Goal: Task Accomplishment & Management: Manage account settings

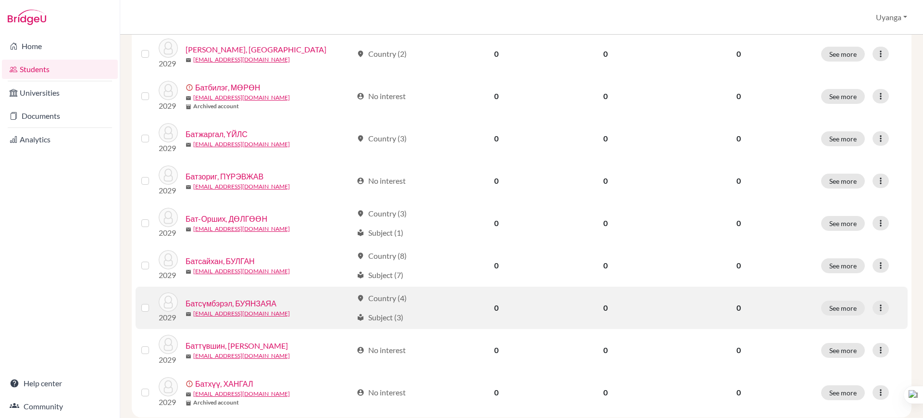
scroll to position [682, 0]
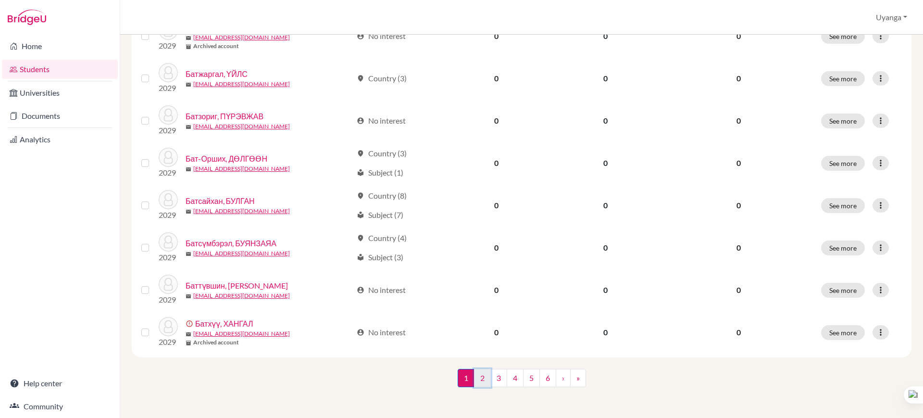
click at [480, 378] on link "2" at bounding box center [482, 378] width 17 height 18
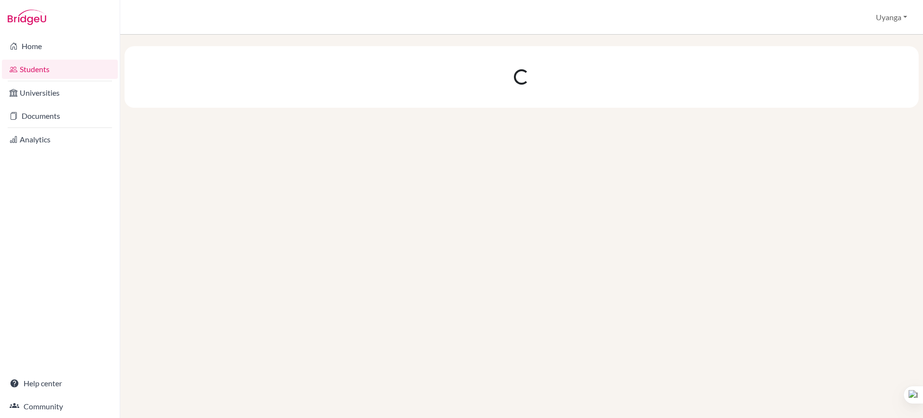
scroll to position [0, 0]
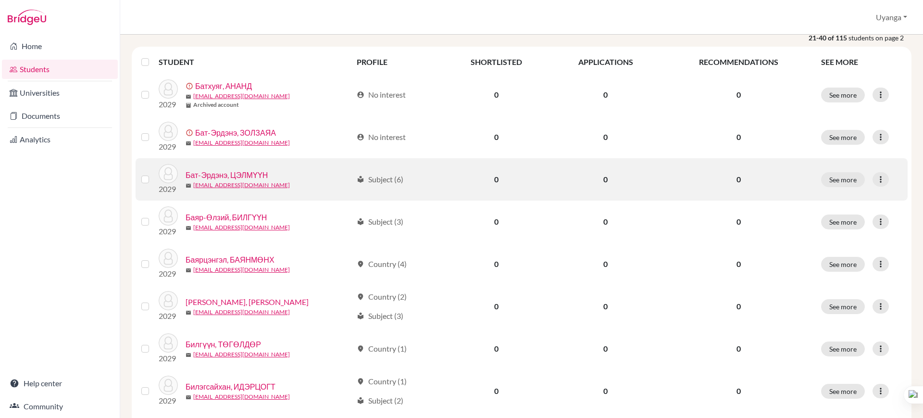
scroll to position [120, 0]
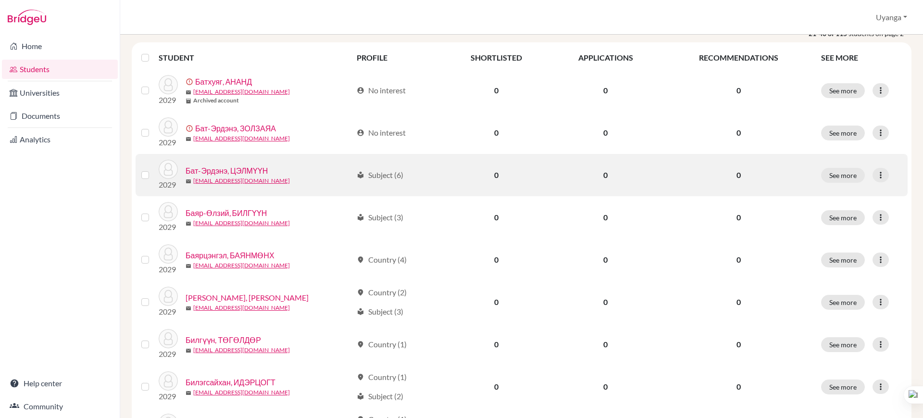
click at [240, 173] on link "Бат-Эрдэнэ, ЦЭЛМҮҮН" at bounding box center [227, 171] width 82 height 12
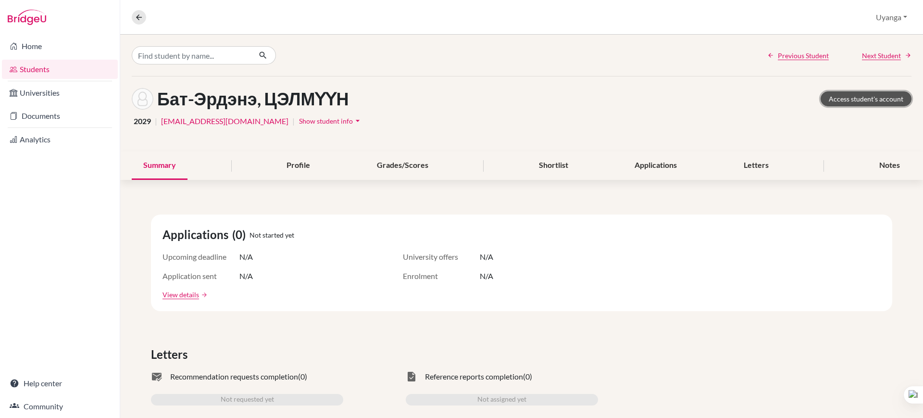
click at [840, 100] on link "Access student's account" at bounding box center [866, 98] width 91 height 15
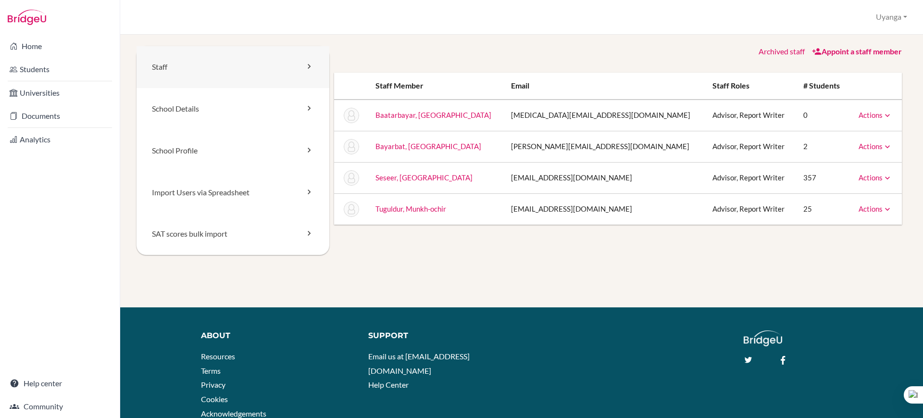
click at [220, 70] on link "Staff" at bounding box center [233, 67] width 193 height 42
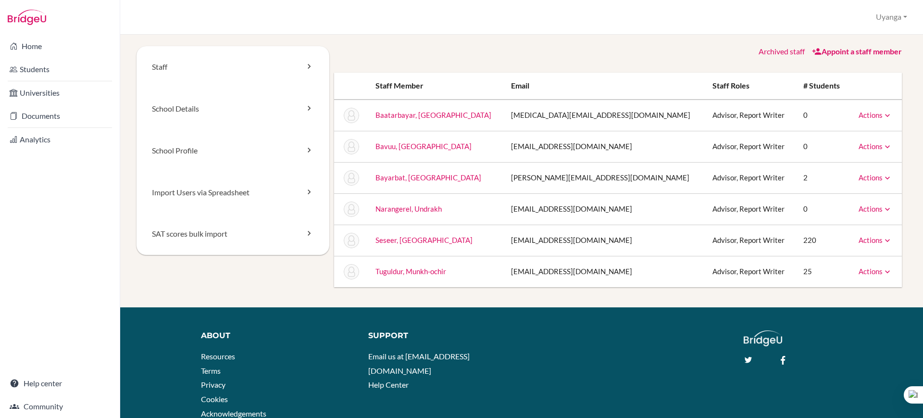
click at [885, 112] on td "Actions Message Reset Password Archive" at bounding box center [875, 116] width 53 height 32
click at [883, 114] on icon at bounding box center [888, 116] width 10 height 10
click at [741, 117] on td "Advisor, Report Writer" at bounding box center [750, 116] width 90 height 32
click at [427, 113] on link "Baatarbayar, Ankhtuya" at bounding box center [434, 115] width 116 height 9
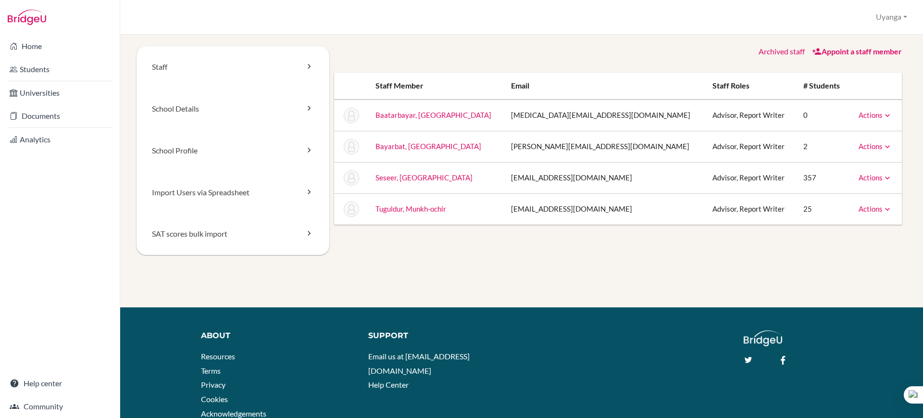
click at [883, 113] on icon at bounding box center [888, 116] width 10 height 10
click at [838, 143] on link "Reset Password" at bounding box center [851, 145] width 82 height 14
click at [832, 160] on link "Archive" at bounding box center [851, 159] width 82 height 14
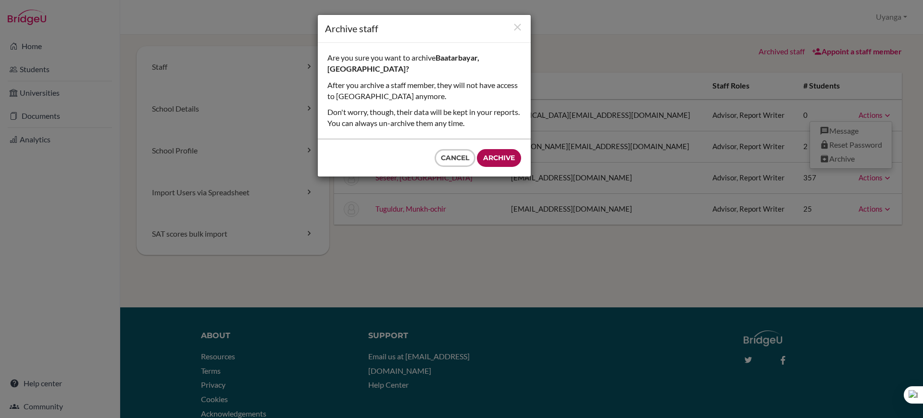
click at [505, 149] on input "Archive" at bounding box center [499, 158] width 44 height 18
type input "Archive"
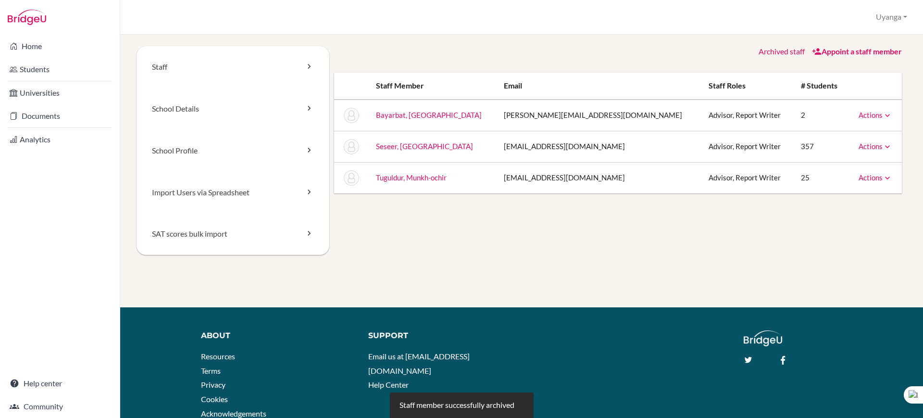
click at [835, 47] on link "Appoint a staff member" at bounding box center [857, 51] width 90 height 9
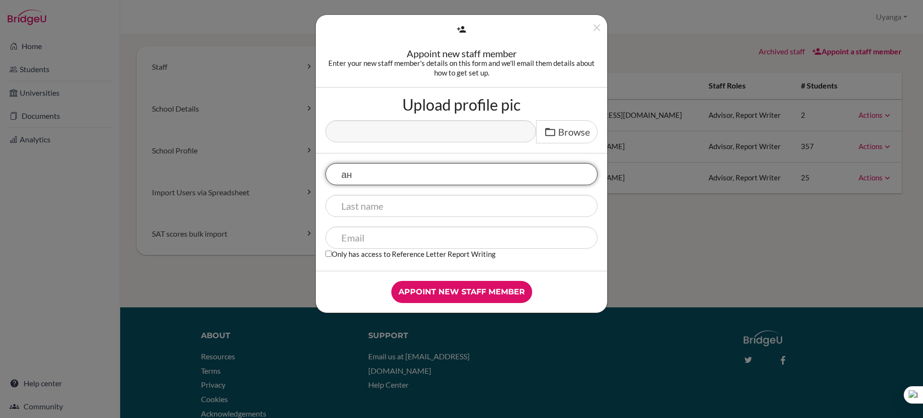
type input "а"
type input "А"
type input "Ankhtuya"
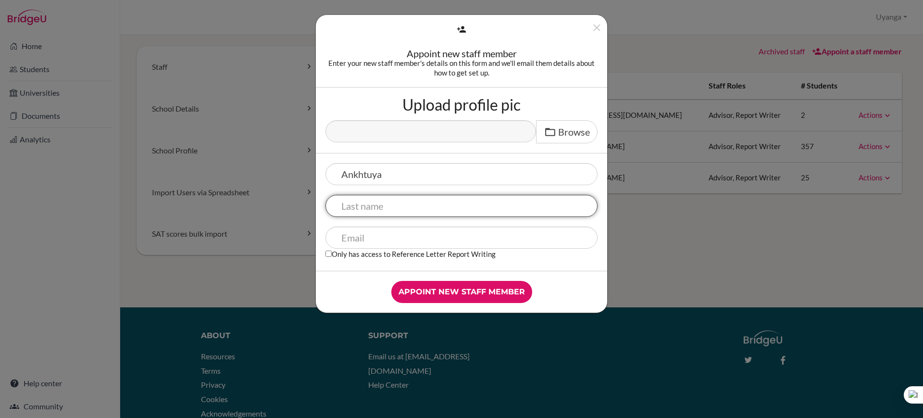
click at [478, 203] on input "text" at bounding box center [462, 206] width 272 height 22
type input "D"
type input "Baatarbayar"
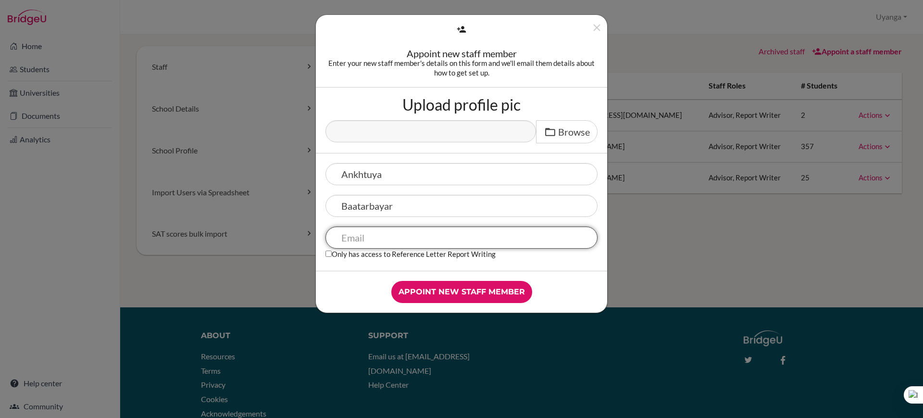
click at [457, 238] on input "text" at bounding box center [462, 237] width 272 height 22
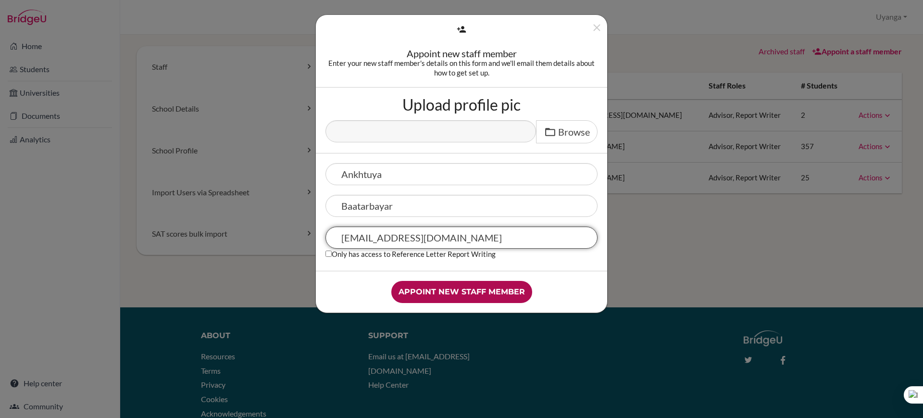
type input "psychologist2@mbo.edu.mn"
click at [458, 294] on input "Appoint new staff member" at bounding box center [461, 292] width 141 height 22
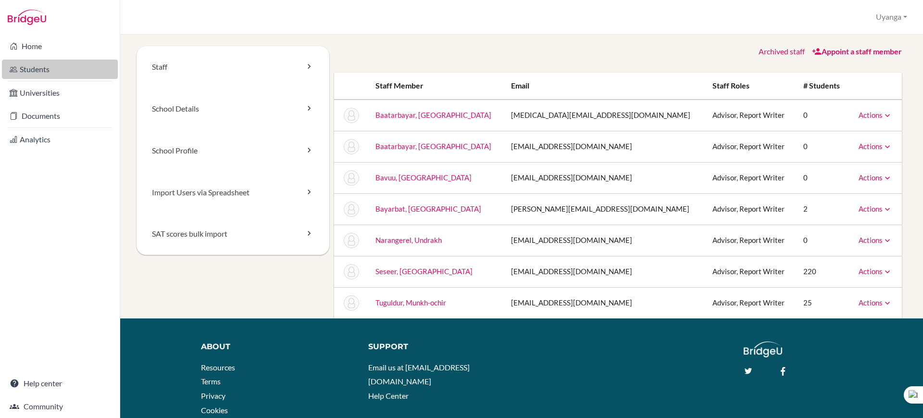
click at [43, 74] on link "Students" at bounding box center [60, 69] width 116 height 19
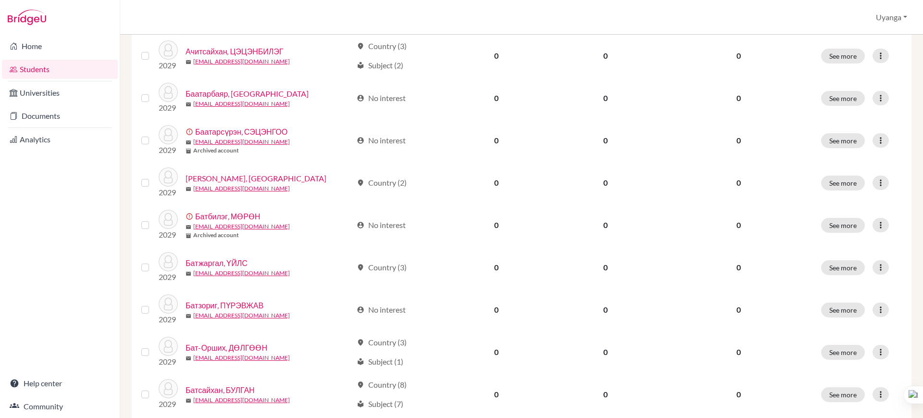
scroll to position [682, 0]
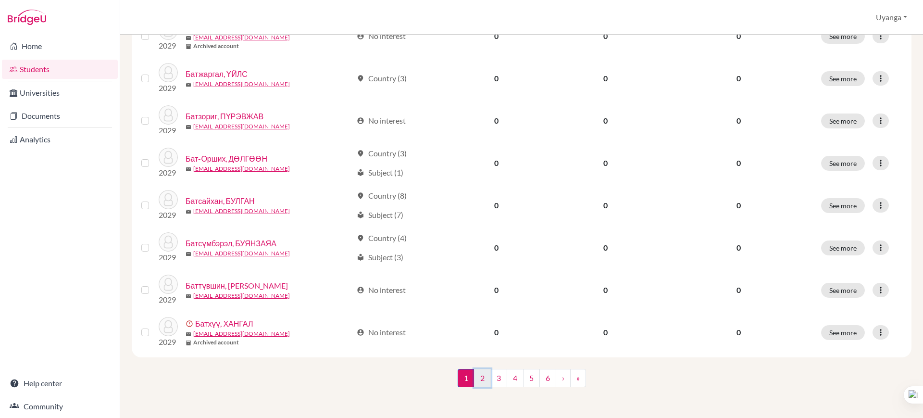
click at [478, 381] on link "2" at bounding box center [482, 378] width 17 height 18
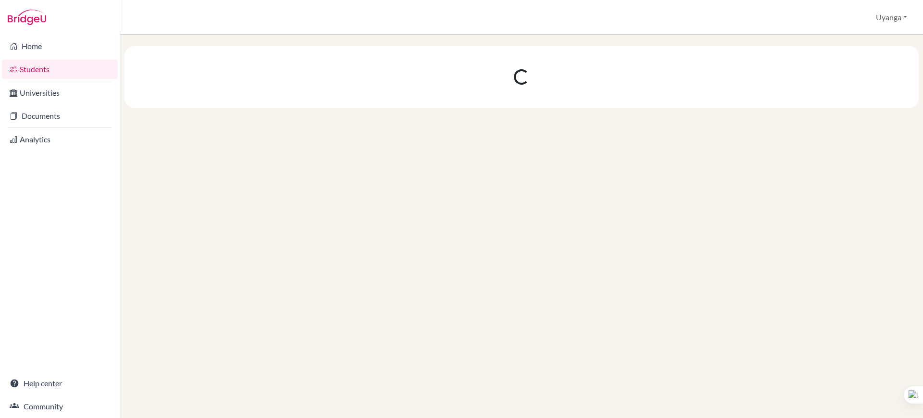
scroll to position [0, 0]
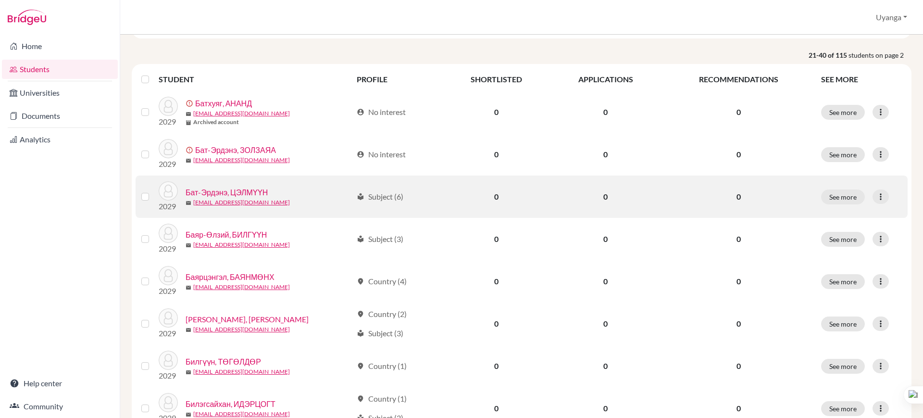
scroll to position [120, 0]
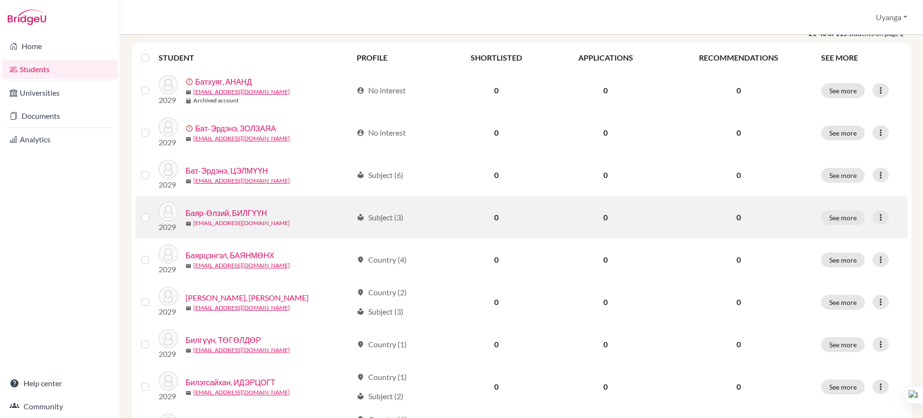
click at [219, 219] on link "295_bilguun.b@mbo.edu.mn" at bounding box center [241, 223] width 97 height 9
click at [238, 213] on link "Баяр-Өлзий, БИЛГҮҮН" at bounding box center [226, 213] width 81 height 12
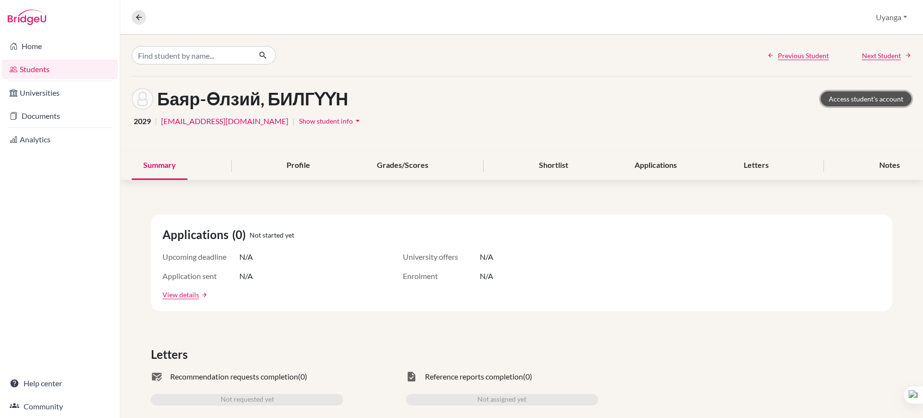
click at [861, 100] on link "Access student's account" at bounding box center [866, 98] width 91 height 15
click at [844, 98] on link "Access student's account" at bounding box center [866, 98] width 91 height 15
click at [31, 64] on link "Students" at bounding box center [60, 69] width 116 height 19
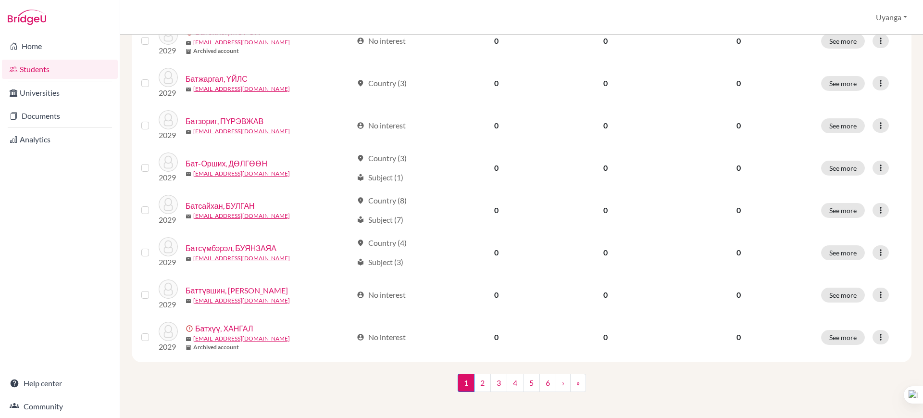
scroll to position [682, 0]
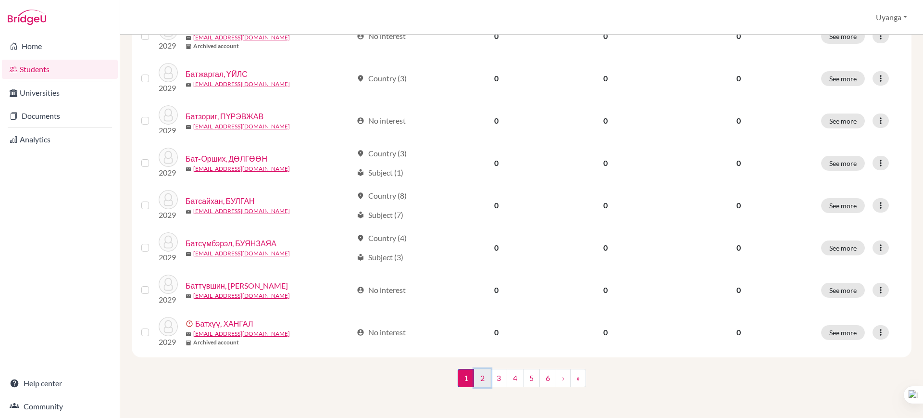
click at [476, 379] on link "2" at bounding box center [482, 378] width 17 height 18
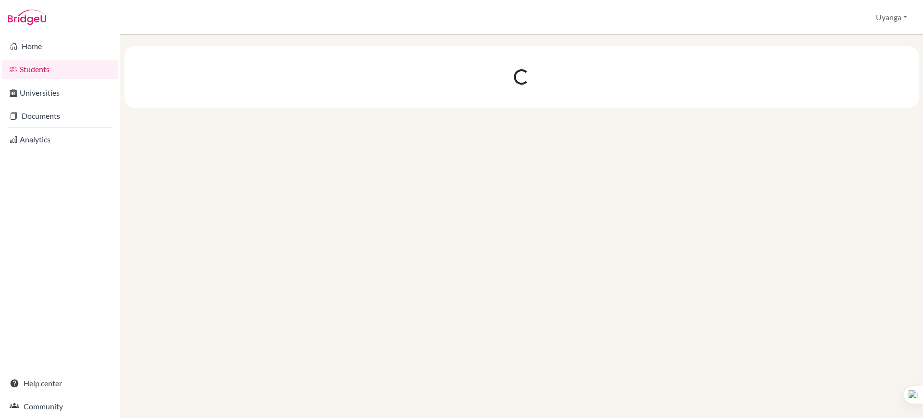
scroll to position [0, 0]
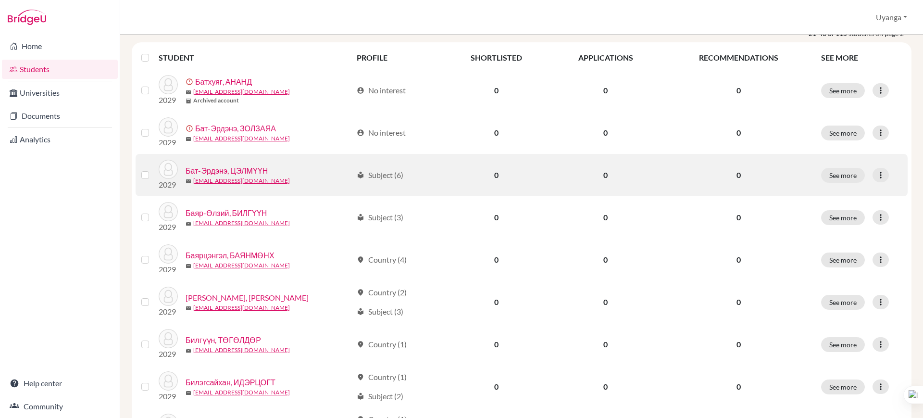
scroll to position [180, 0]
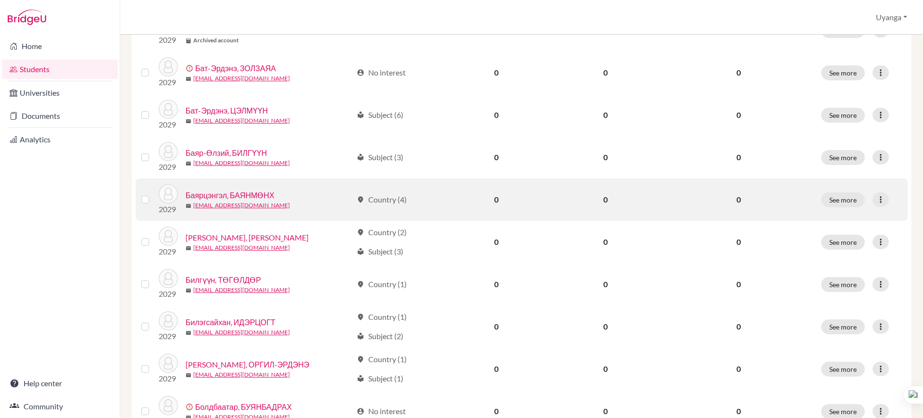
click at [216, 190] on link "Баярцэнгэл, БАЯНМӨНХ" at bounding box center [230, 195] width 89 height 12
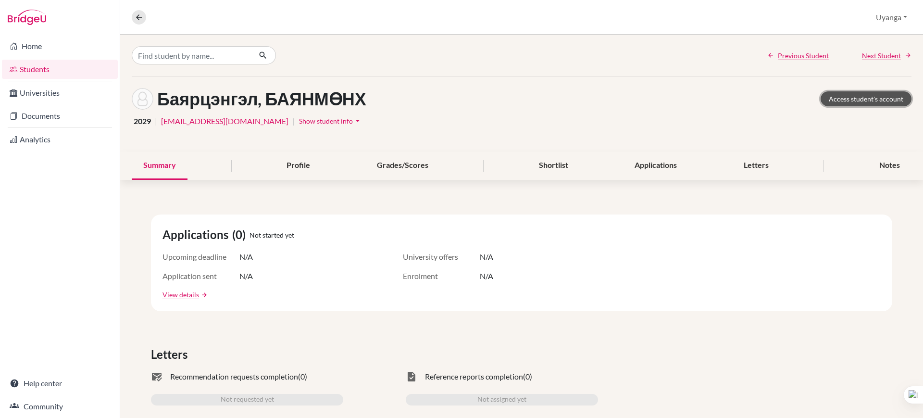
click at [843, 101] on link "Access student's account" at bounding box center [866, 98] width 91 height 15
click at [64, 69] on link "Students" at bounding box center [60, 69] width 116 height 19
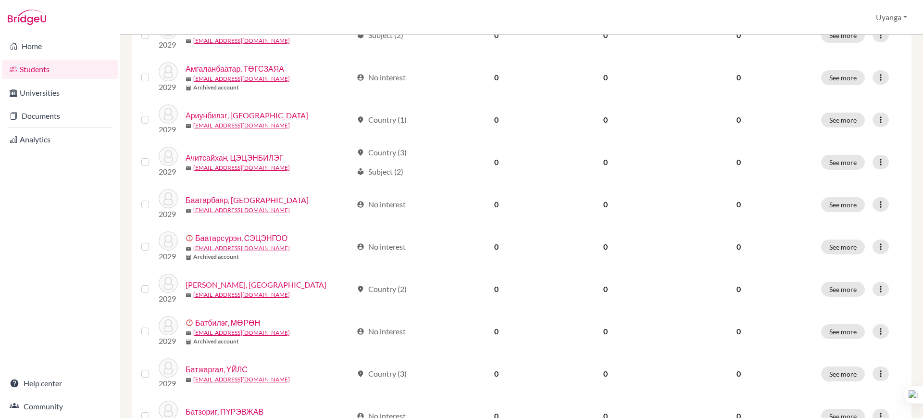
scroll to position [682, 0]
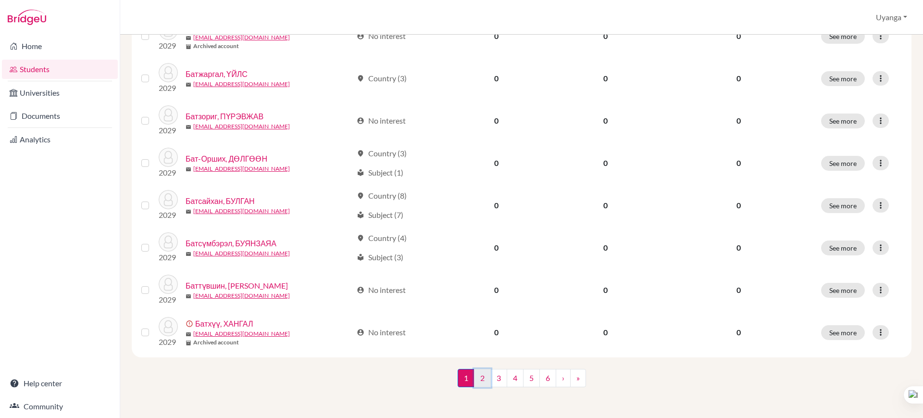
click at [474, 378] on link "2" at bounding box center [482, 378] width 17 height 18
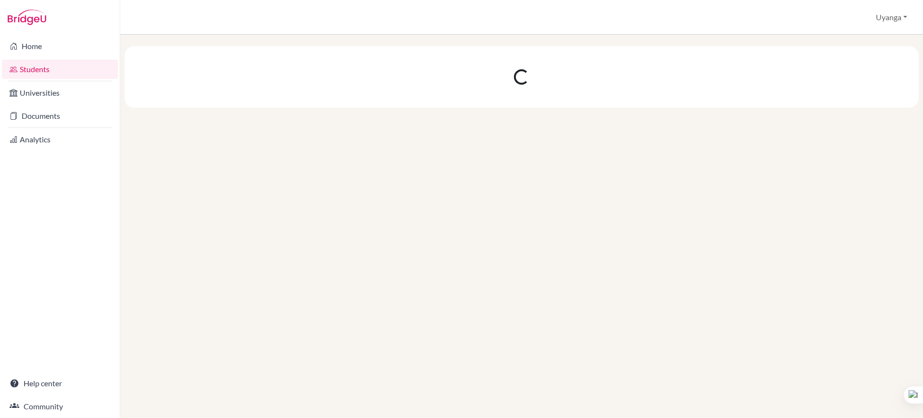
scroll to position [0, 0]
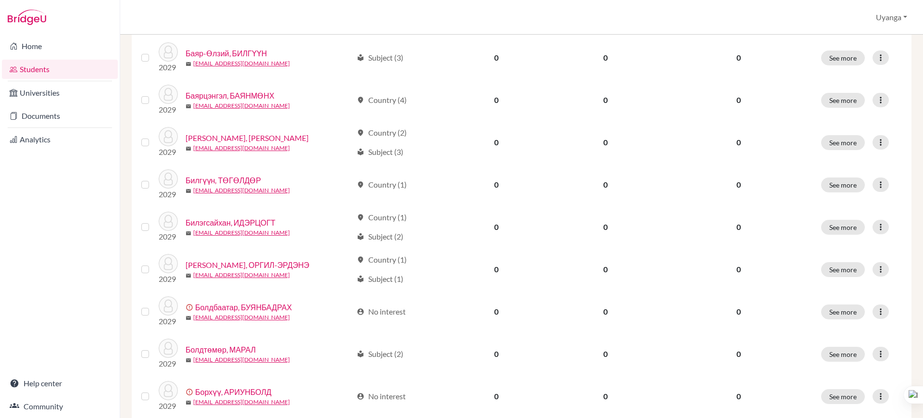
scroll to position [301, 0]
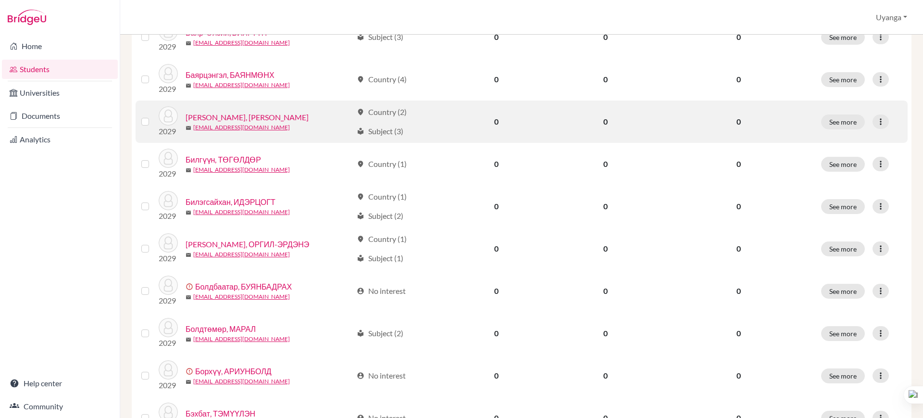
click at [238, 117] on link "[PERSON_NAME], [PERSON_NAME]" at bounding box center [247, 118] width 123 height 12
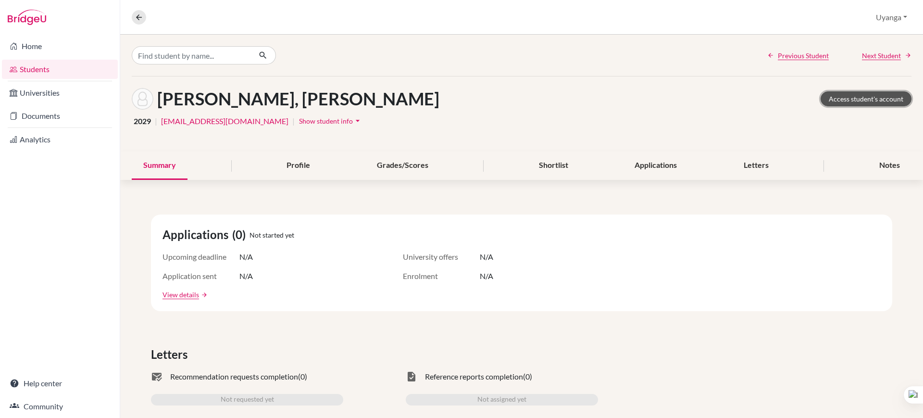
click at [839, 94] on link "Access student's account" at bounding box center [866, 98] width 91 height 15
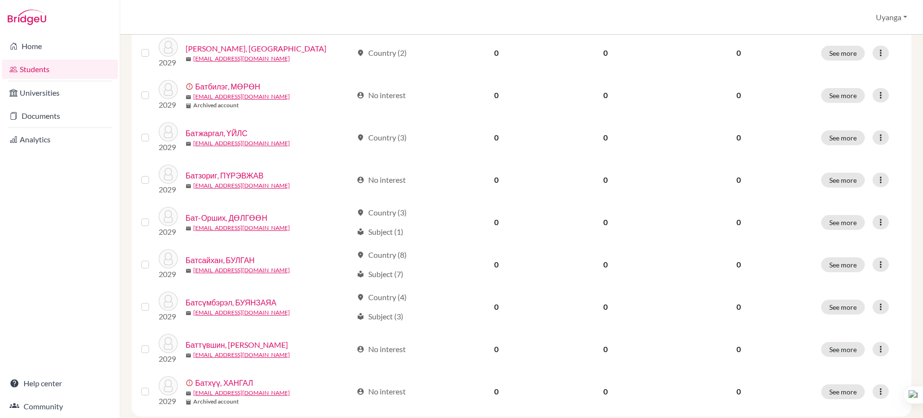
scroll to position [682, 0]
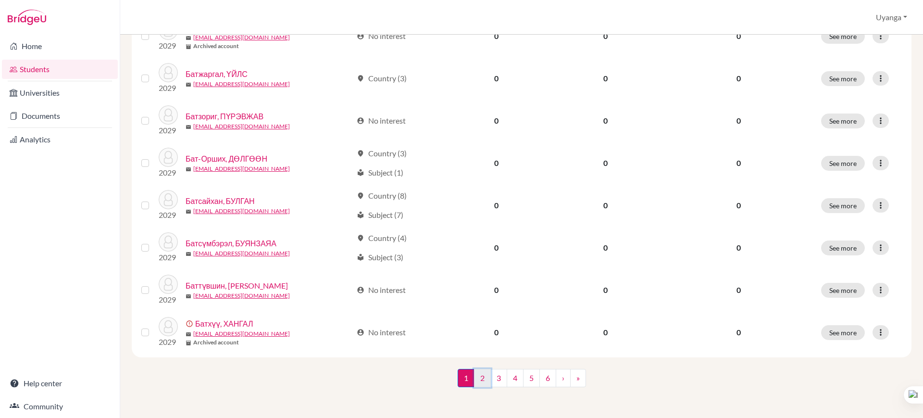
click at [477, 380] on link "2" at bounding box center [482, 378] width 17 height 18
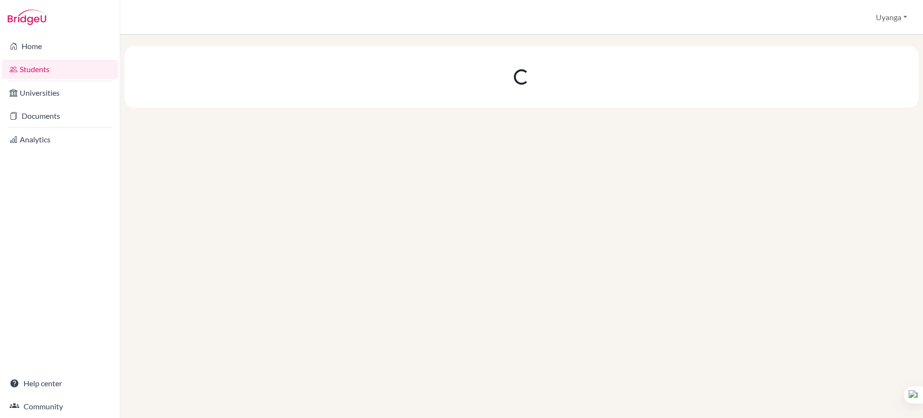
scroll to position [0, 0]
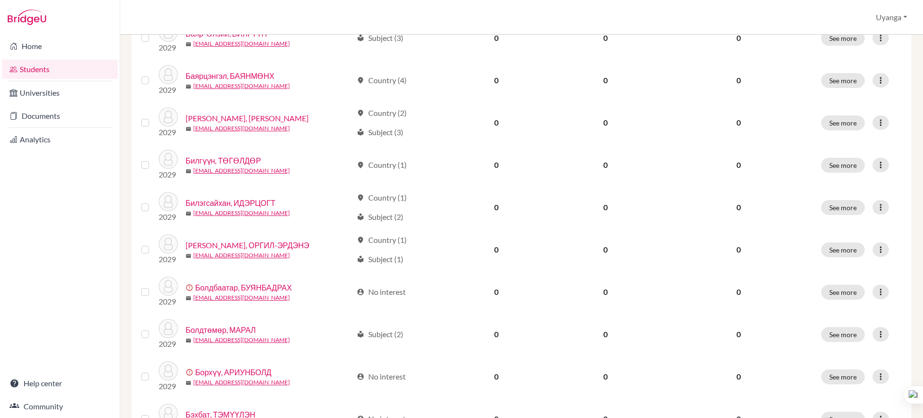
scroll to position [301, 0]
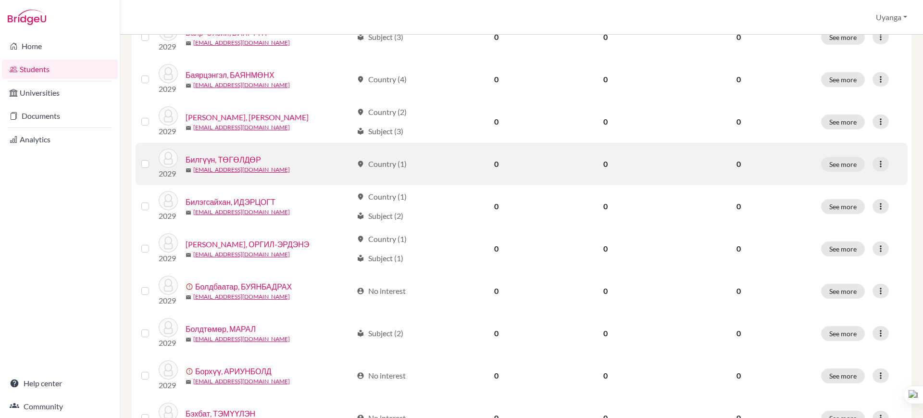
click at [233, 157] on link "Билгүүн, ТӨГӨЛДӨР" at bounding box center [223, 160] width 75 height 12
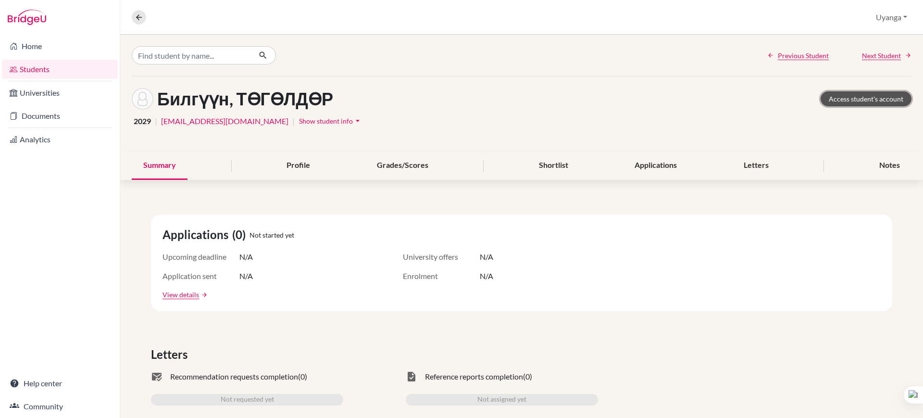
drag, startPoint x: 879, startPoint y: 98, endPoint x: 832, endPoint y: 113, distance: 49.3
click at [878, 98] on link "Access student's account" at bounding box center [866, 98] width 91 height 15
click at [854, 99] on link "Access student's account" at bounding box center [866, 98] width 91 height 15
click at [142, 18] on icon at bounding box center [139, 17] width 9 height 9
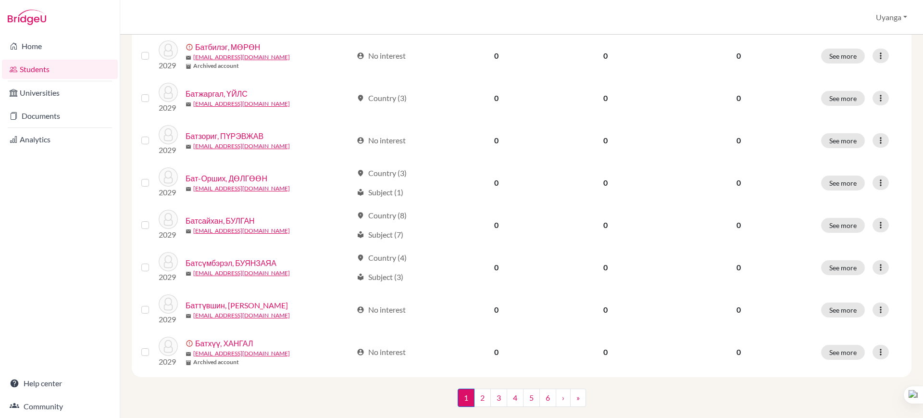
scroll to position [682, 0]
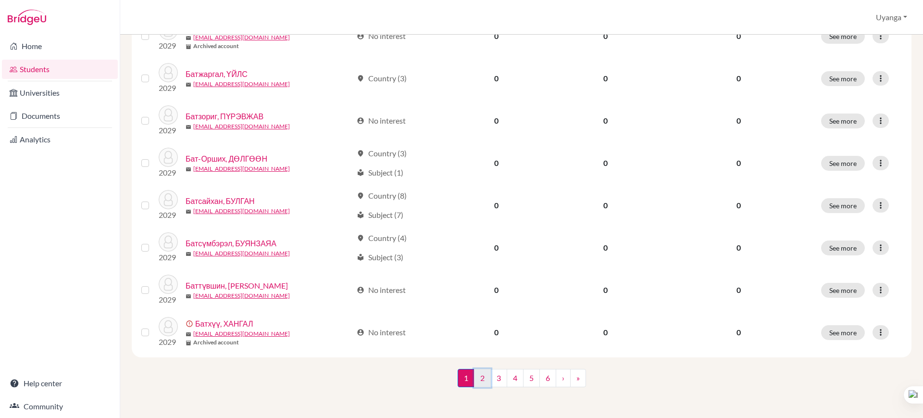
click at [475, 382] on link "2" at bounding box center [482, 378] width 17 height 18
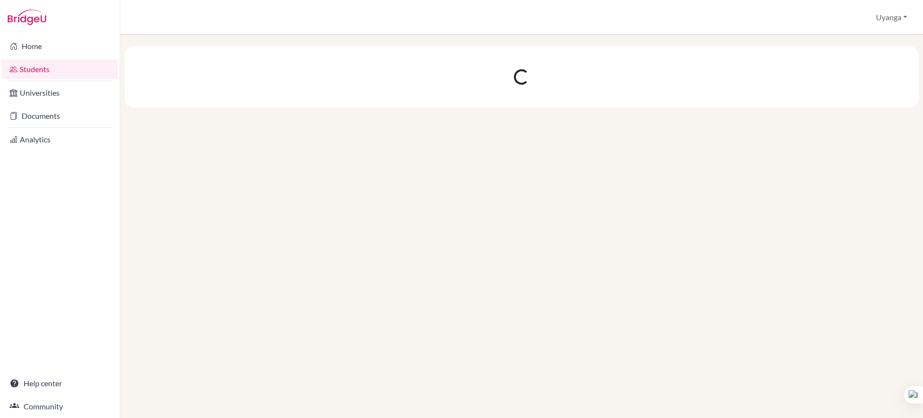
scroll to position [0, 0]
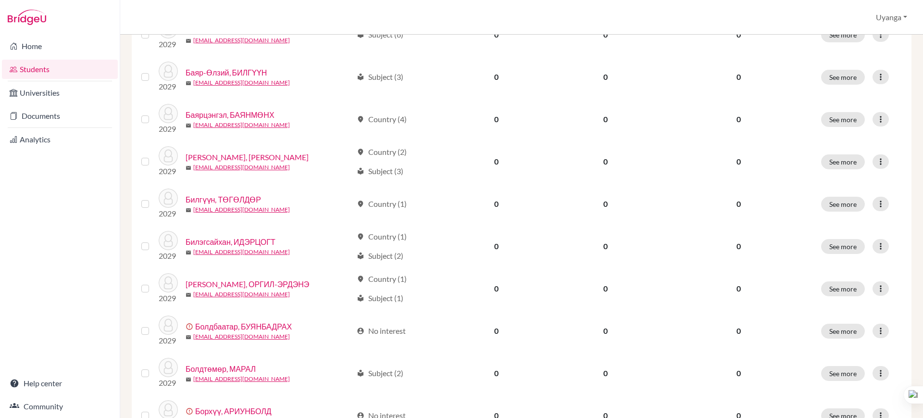
scroll to position [301, 0]
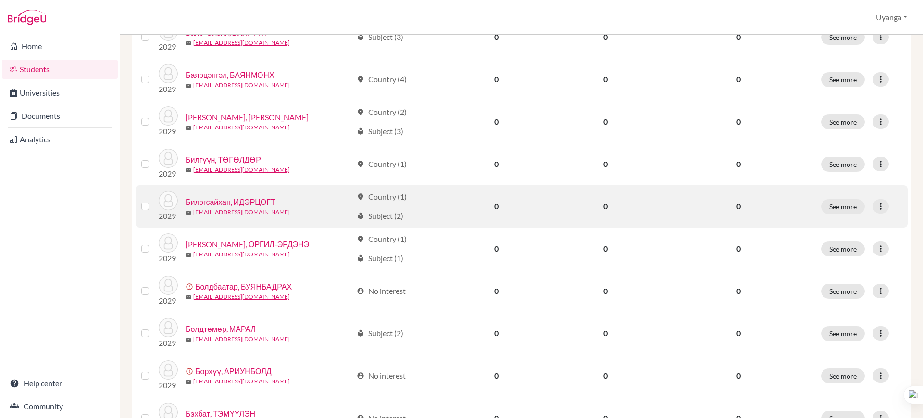
click at [230, 201] on link "Билэгсайхан, ИДЭРЦОГТ" at bounding box center [231, 202] width 90 height 12
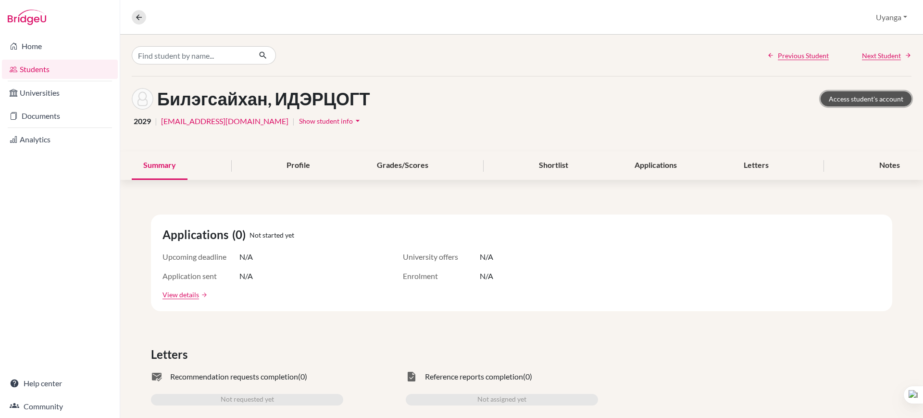
click at [853, 99] on link "Access student's account" at bounding box center [866, 98] width 91 height 15
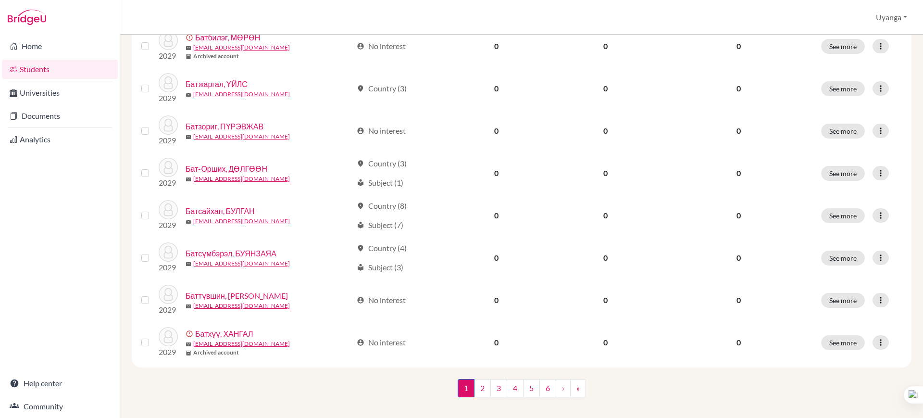
scroll to position [682, 0]
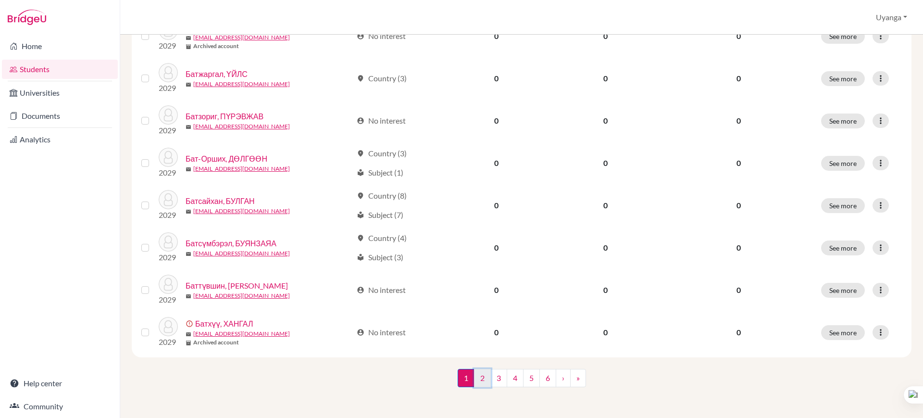
click at [479, 378] on link "2" at bounding box center [482, 378] width 17 height 18
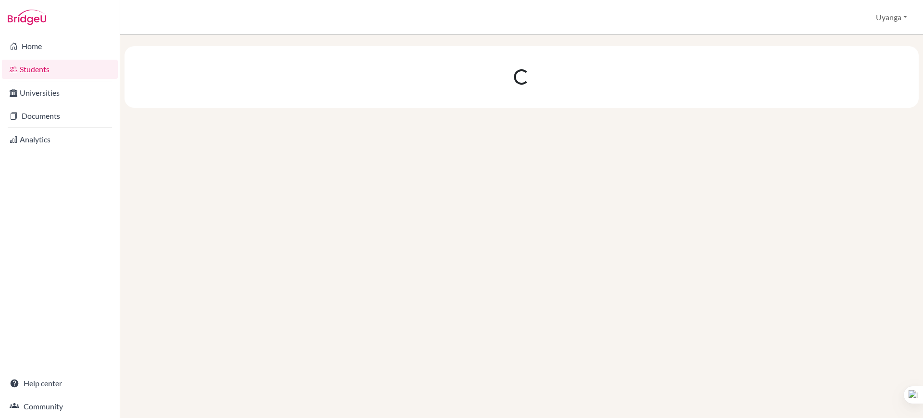
scroll to position [0, 0]
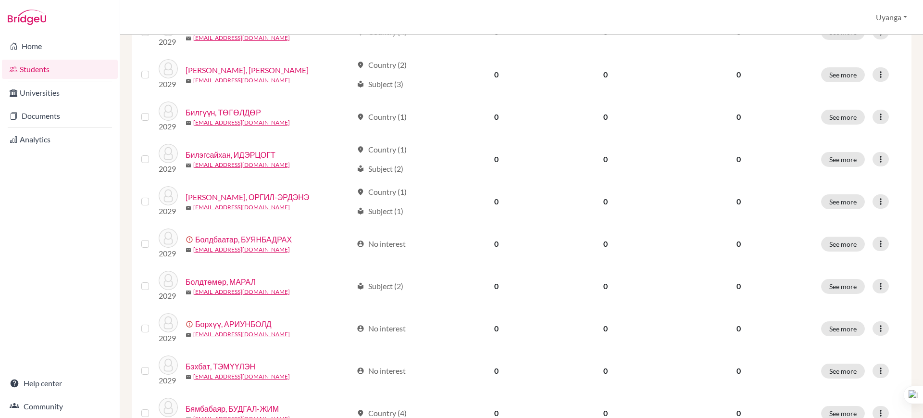
scroll to position [301, 0]
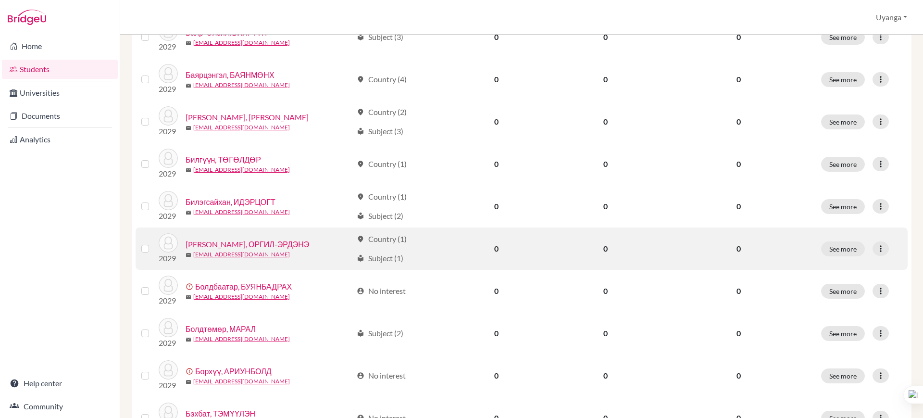
click at [231, 244] on link "[PERSON_NAME], ОРГИЛ-ЭРДЭНЭ" at bounding box center [248, 244] width 124 height 12
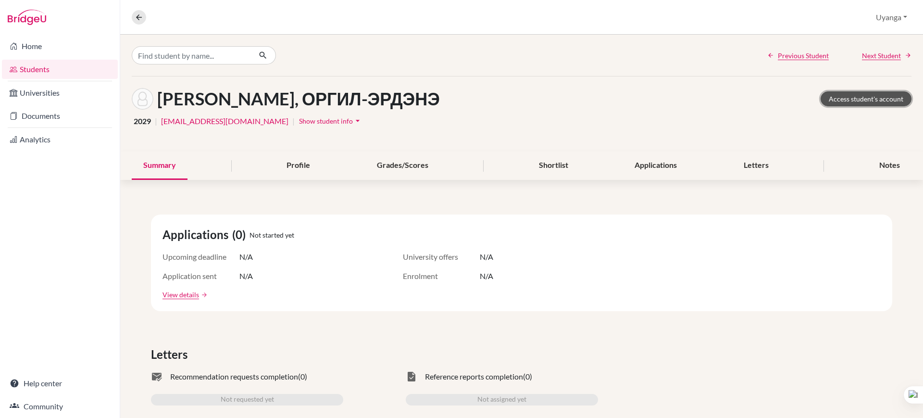
click at [830, 101] on link "Access student's account" at bounding box center [866, 98] width 91 height 15
click at [138, 17] on icon at bounding box center [139, 17] width 9 height 9
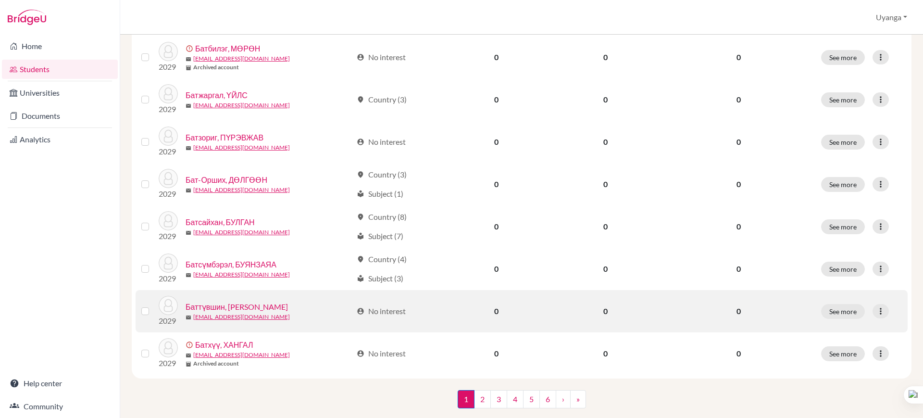
scroll to position [682, 0]
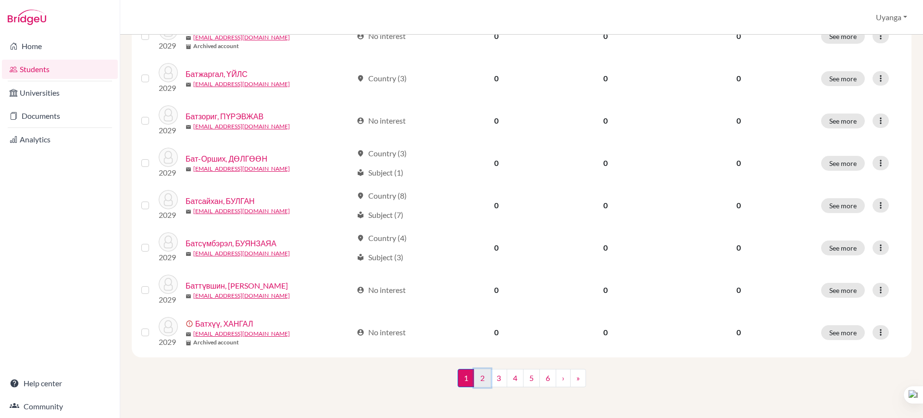
click at [481, 380] on link "2" at bounding box center [482, 378] width 17 height 18
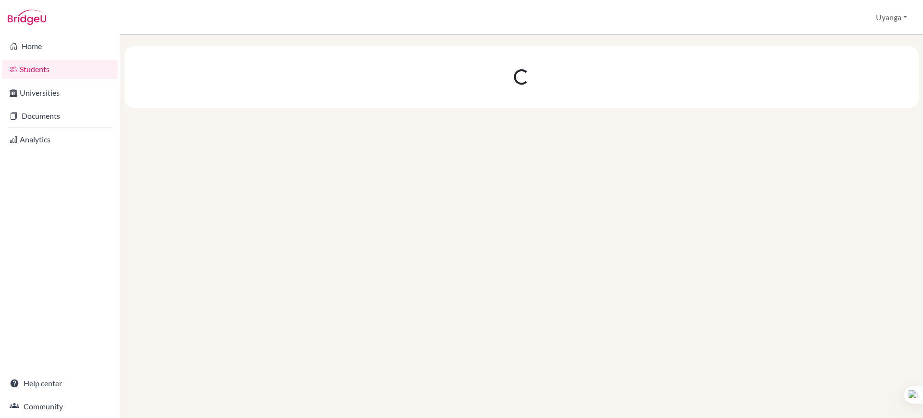
scroll to position [0, 0]
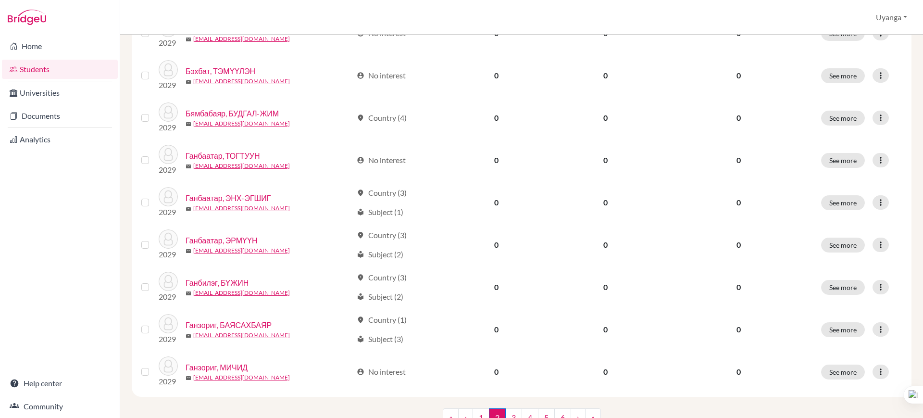
scroll to position [682, 0]
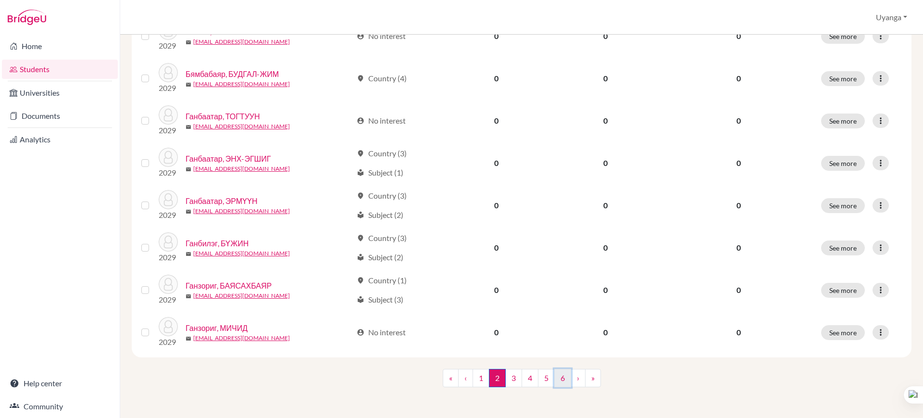
click at [559, 375] on link "6" at bounding box center [562, 378] width 17 height 18
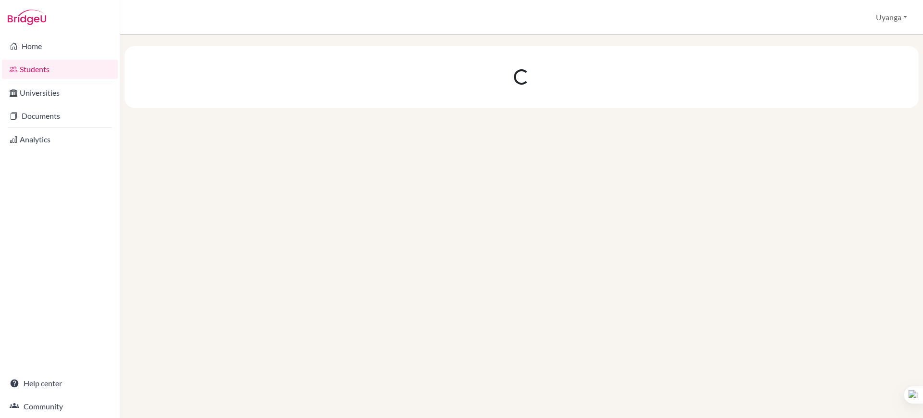
scroll to position [0, 0]
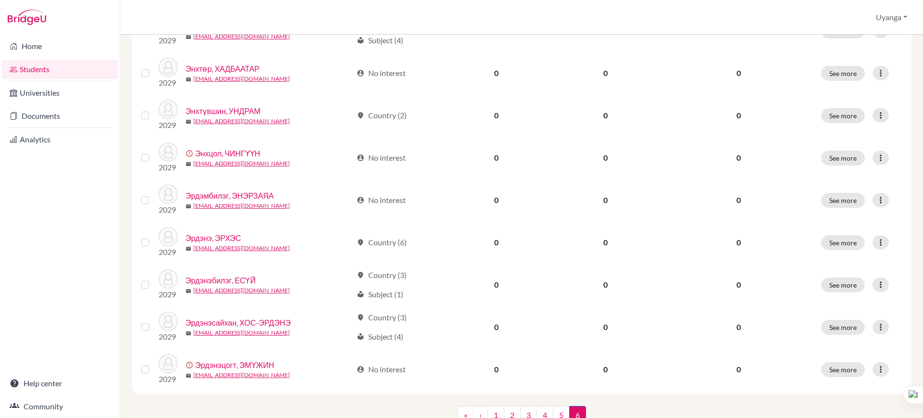
scroll to position [471, 0]
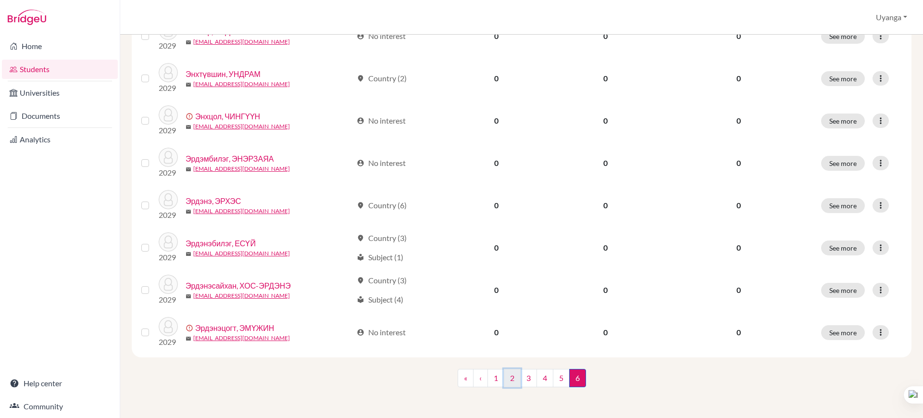
click at [508, 381] on link "2" at bounding box center [512, 378] width 17 height 18
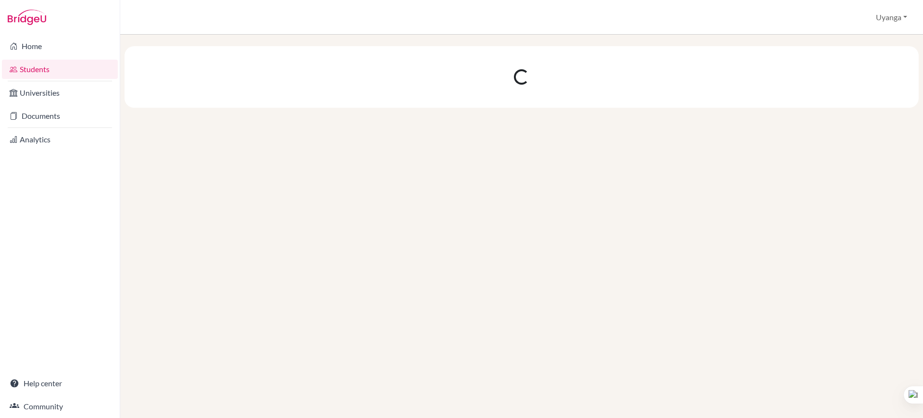
scroll to position [0, 0]
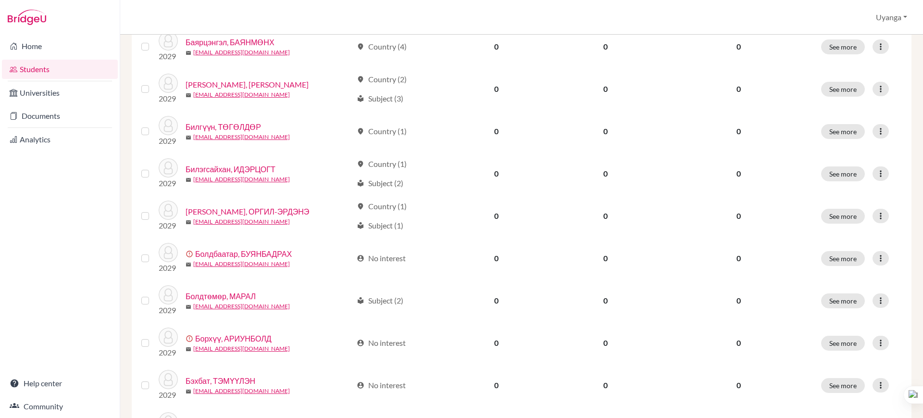
scroll to position [361, 0]
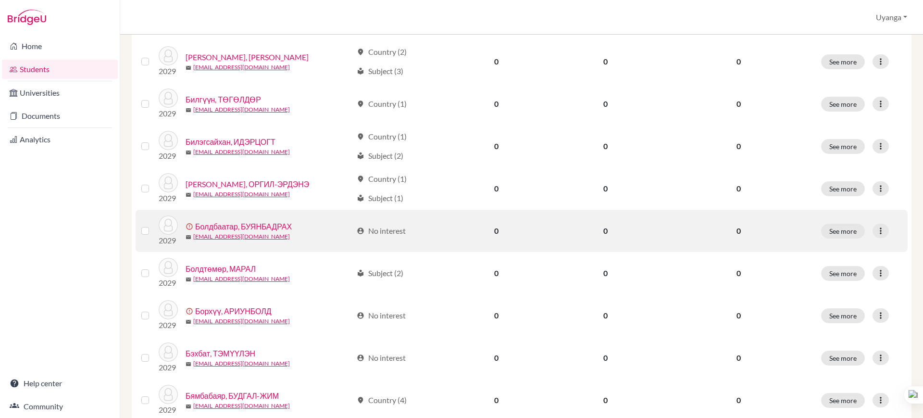
click at [205, 223] on link "Болдбаатар, БУЯНБАДРАХ" at bounding box center [243, 227] width 97 height 12
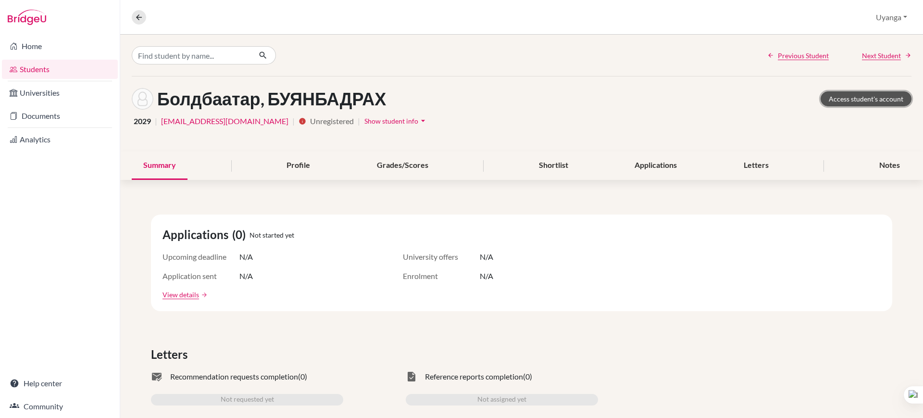
click at [873, 101] on link "Access student's account" at bounding box center [866, 98] width 91 height 15
click at [142, 17] on icon at bounding box center [139, 17] width 9 height 9
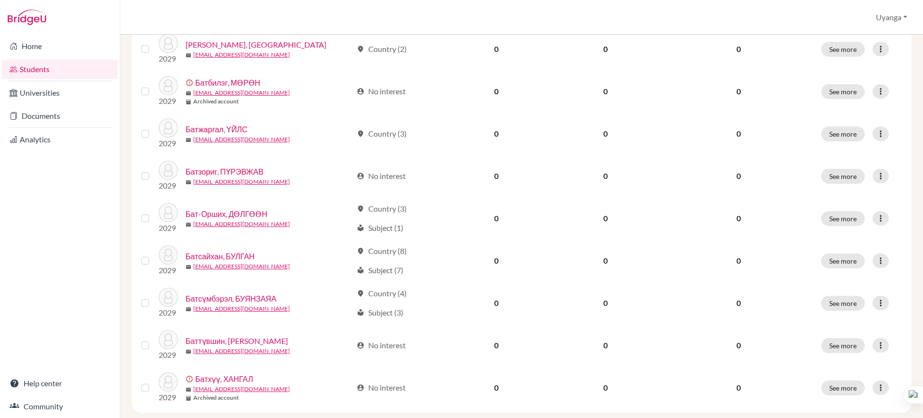
scroll to position [682, 0]
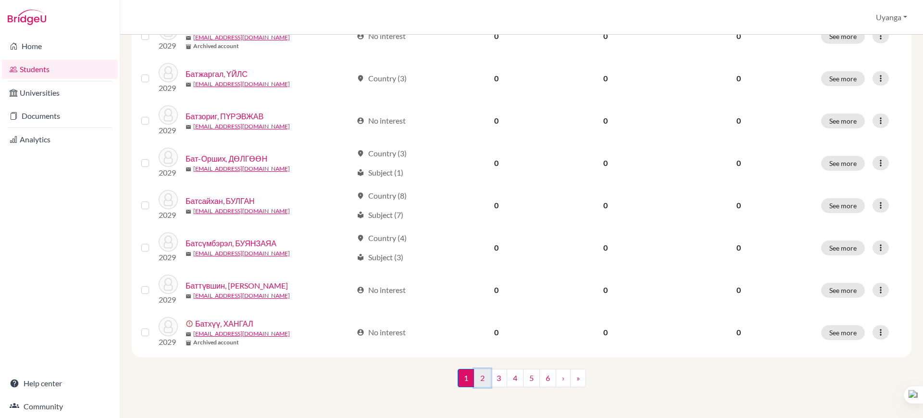
click at [478, 376] on link "2" at bounding box center [482, 378] width 17 height 18
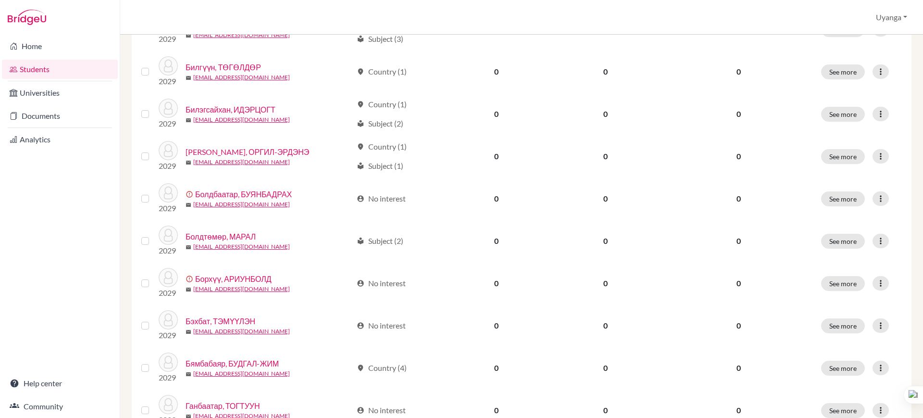
scroll to position [421, 0]
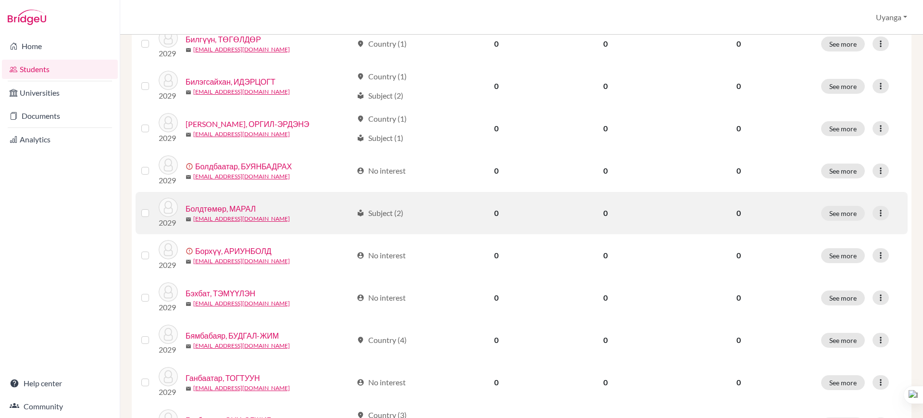
click at [213, 208] on link "Болдтөмөр, МАРАЛ" at bounding box center [221, 209] width 70 height 12
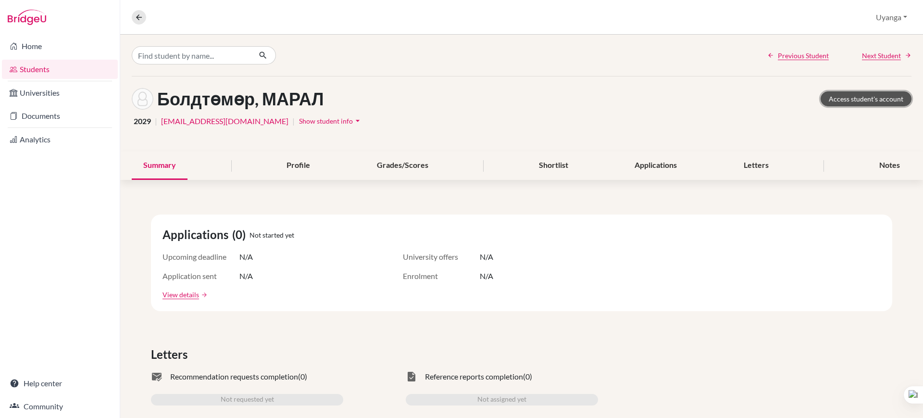
click at [838, 100] on link "Access student's account" at bounding box center [866, 98] width 91 height 15
click at [138, 14] on icon at bounding box center [139, 17] width 9 height 9
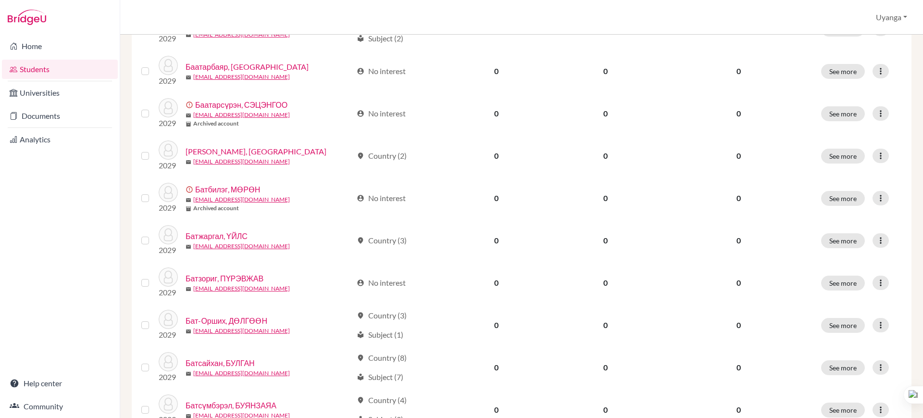
scroll to position [682, 0]
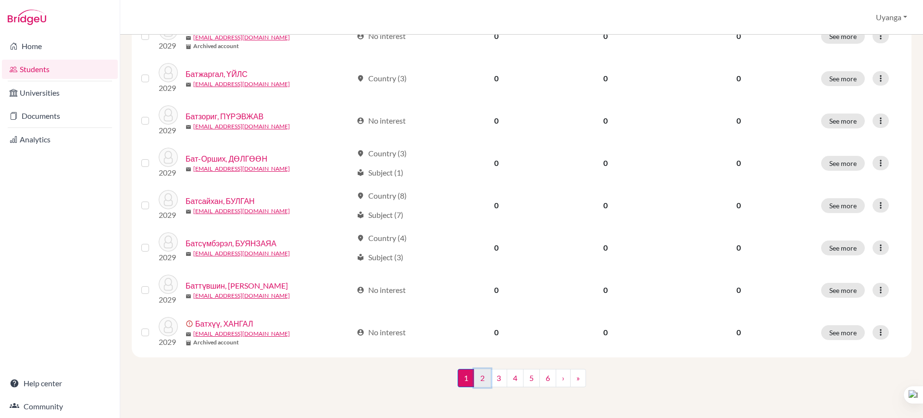
click at [476, 380] on link "2" at bounding box center [482, 378] width 17 height 18
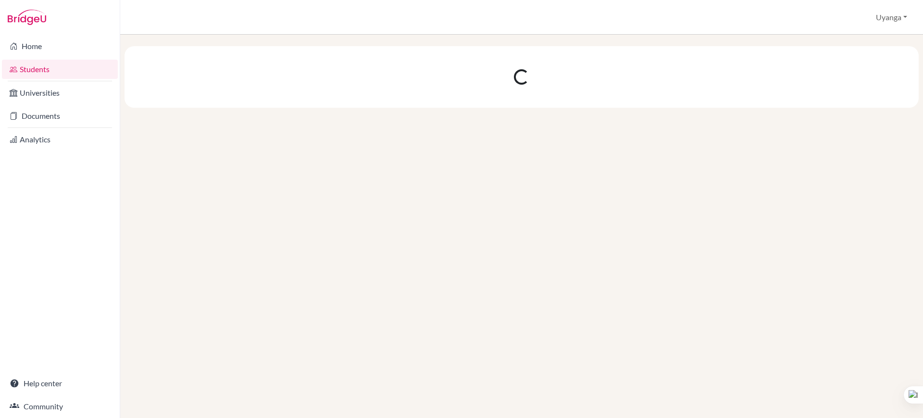
scroll to position [0, 0]
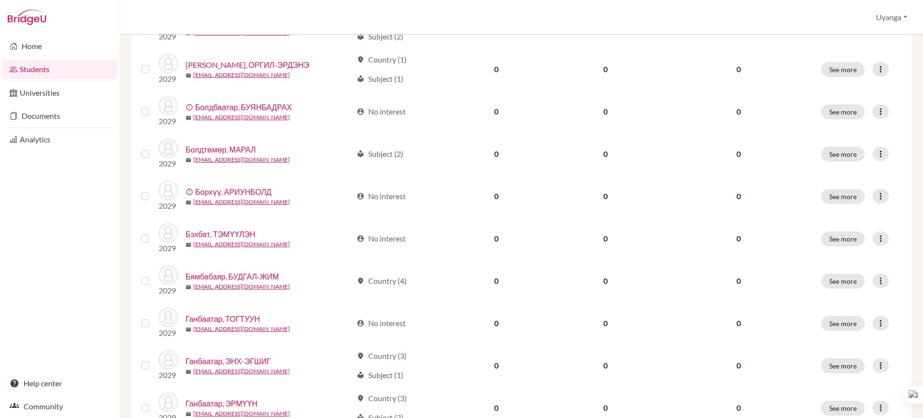
scroll to position [481, 0]
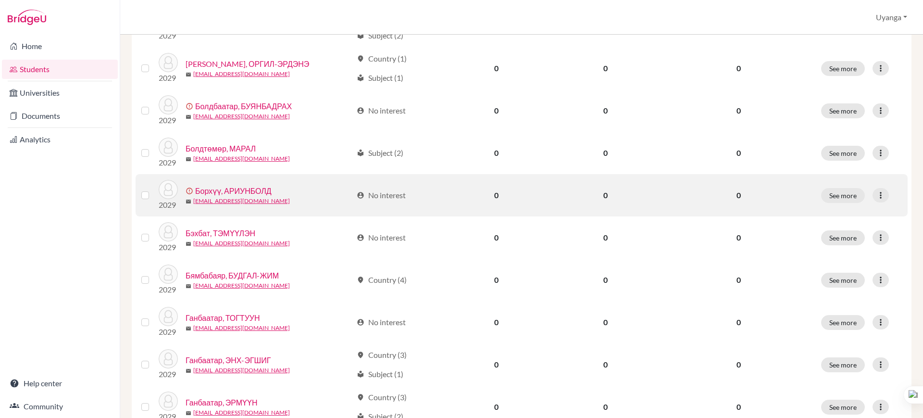
click at [244, 188] on link "Борхүү, АРИУНБОЛД" at bounding box center [233, 191] width 76 height 12
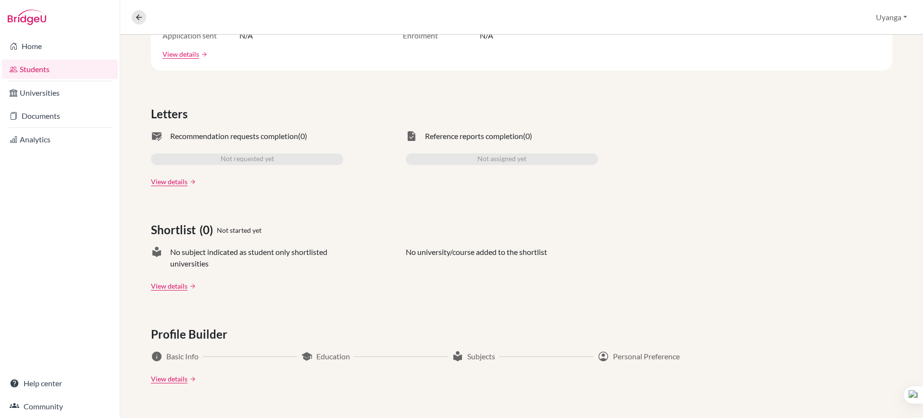
scroll to position [301, 0]
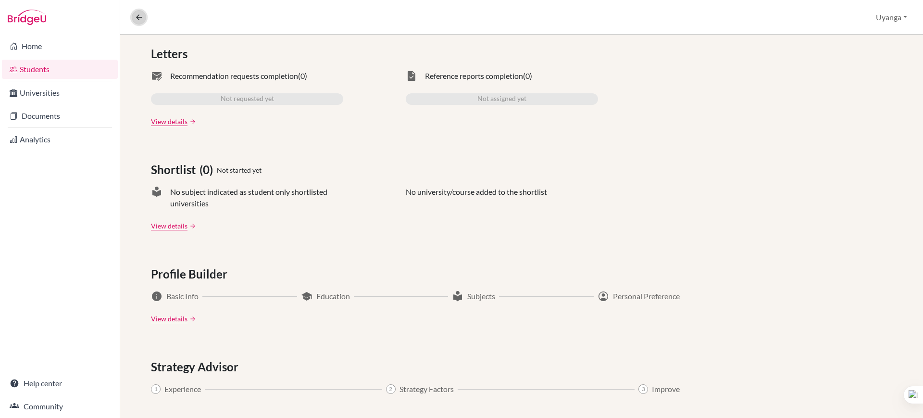
click at [134, 20] on button at bounding box center [139, 17] width 14 height 14
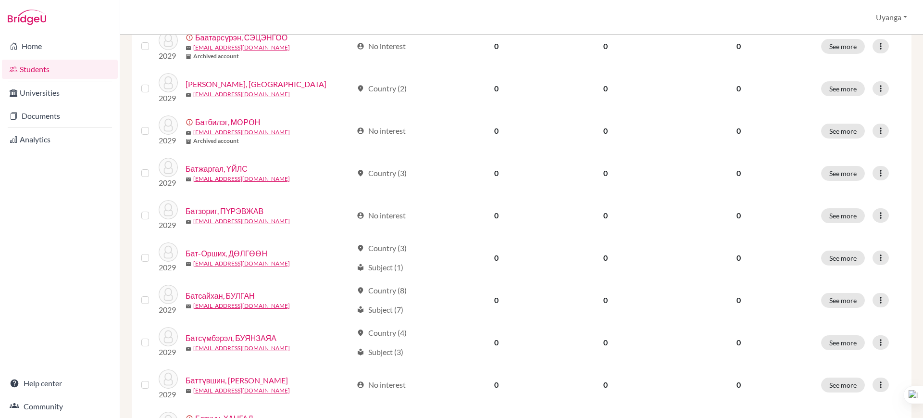
scroll to position [682, 0]
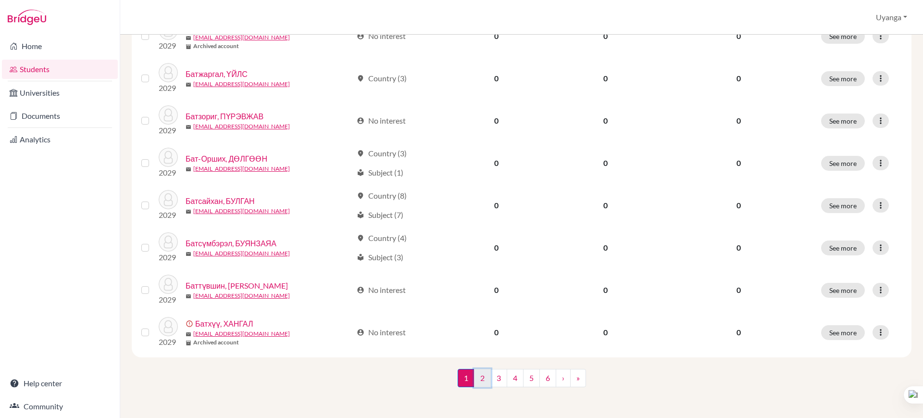
click at [479, 376] on link "2" at bounding box center [482, 378] width 17 height 18
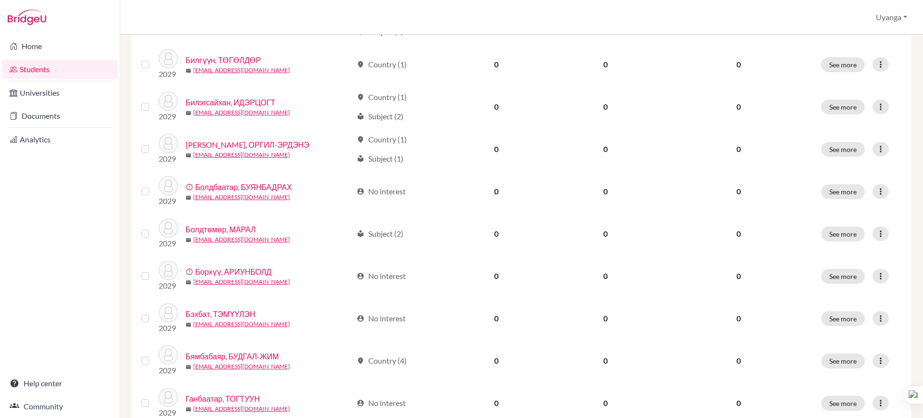
scroll to position [421, 0]
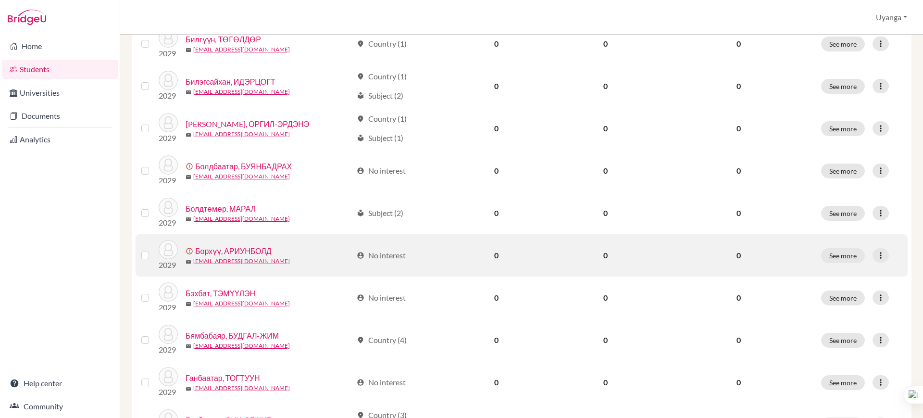
drag, startPoint x: 145, startPoint y: 254, endPoint x: 164, endPoint y: 255, distance: 19.3
click at [153, 250] on label at bounding box center [153, 250] width 0 height 0
click at [0, 0] on input "checkbox" at bounding box center [0, 0] width 0 height 0
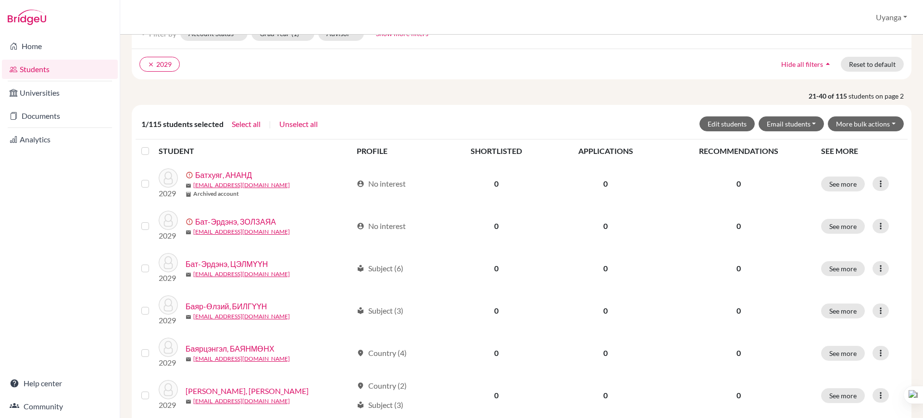
scroll to position [31, 0]
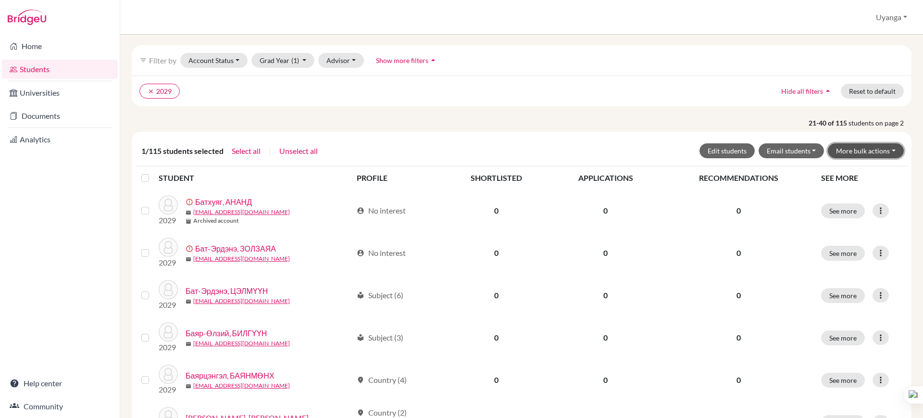
click at [860, 152] on button "More bulk actions" at bounding box center [866, 150] width 76 height 15
click at [838, 170] on button "Archive" at bounding box center [859, 170] width 87 height 15
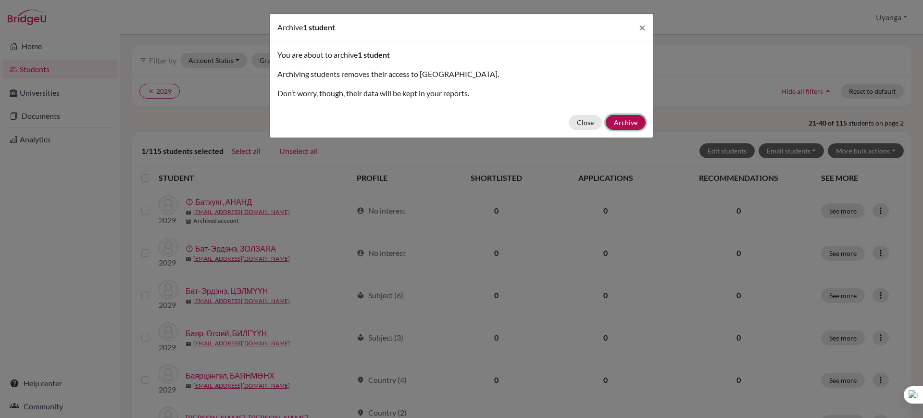
click at [624, 124] on button "Archive" at bounding box center [626, 122] width 40 height 15
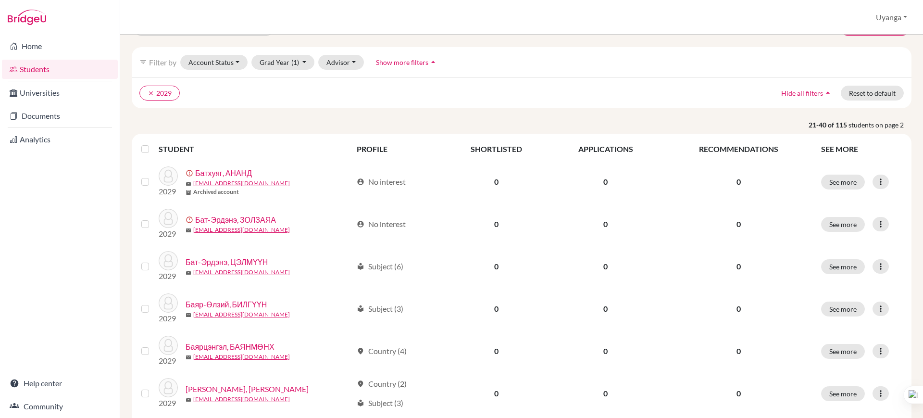
scroll to position [120, 0]
